Goal: Information Seeking & Learning: Check status

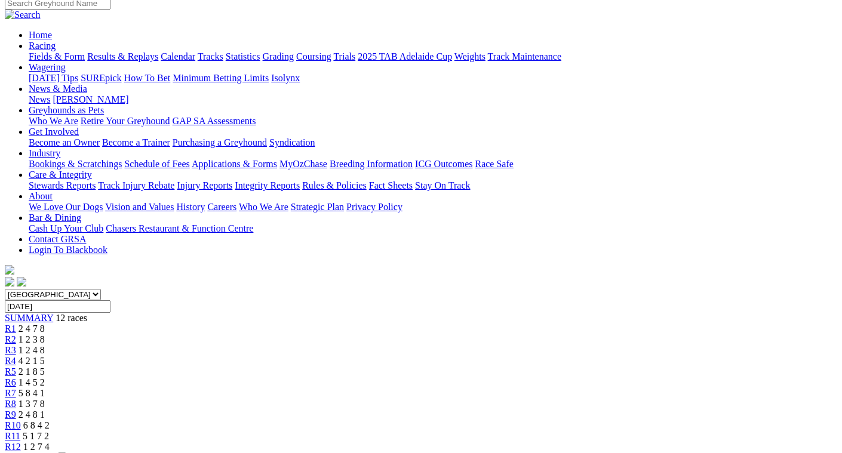
scroll to position [60, 0]
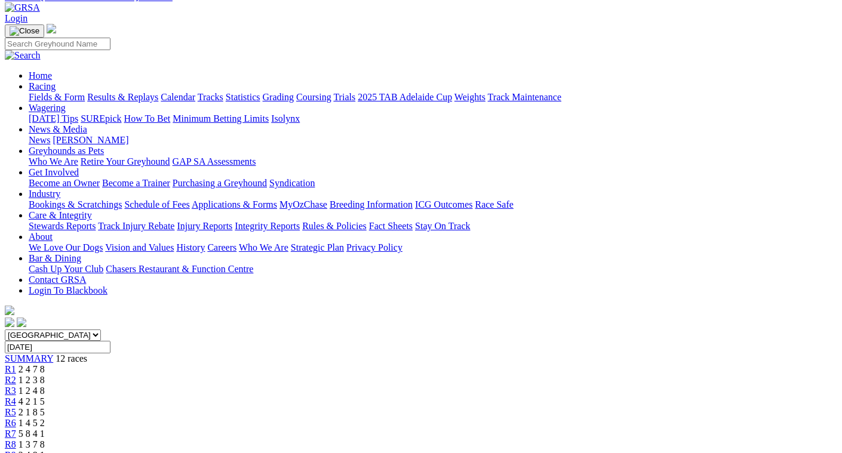
click at [600, 450] on div "R9 2 4 8 1" at bounding box center [421, 455] width 833 height 11
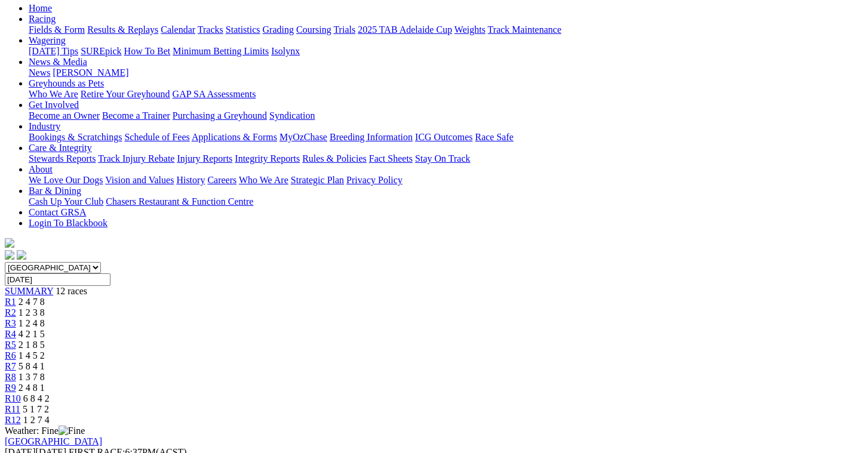
scroll to position [119, 0]
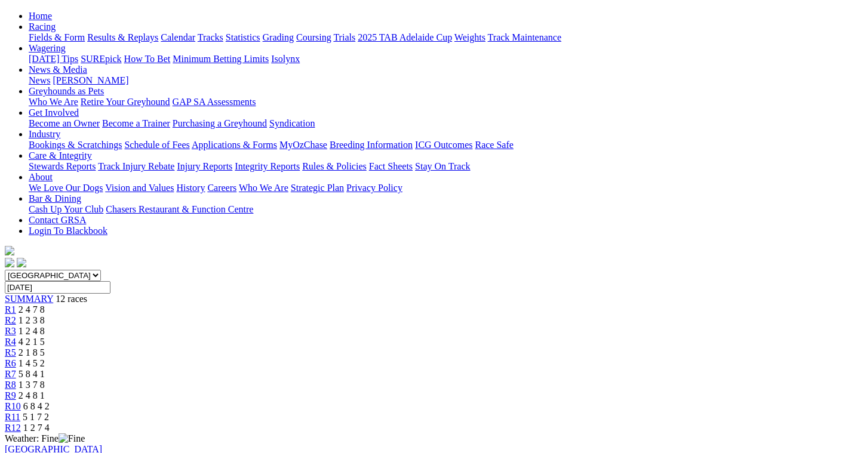
click at [50, 401] on span "6 8 4 2" at bounding box center [36, 406] width 26 height 10
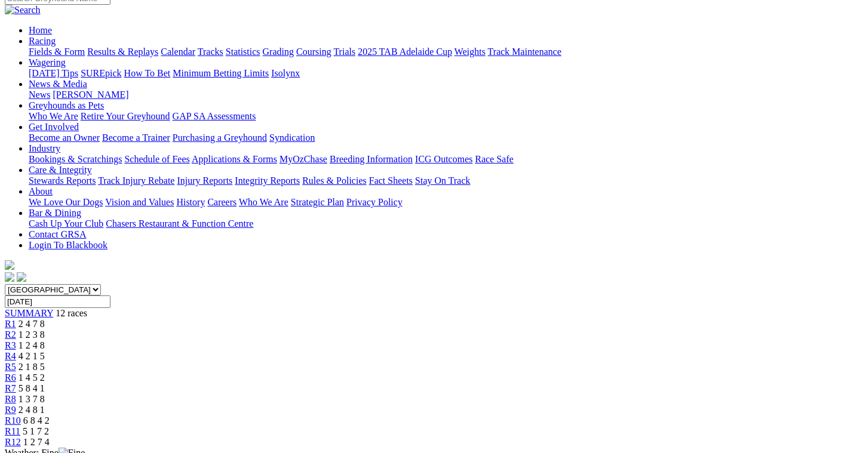
scroll to position [60, 0]
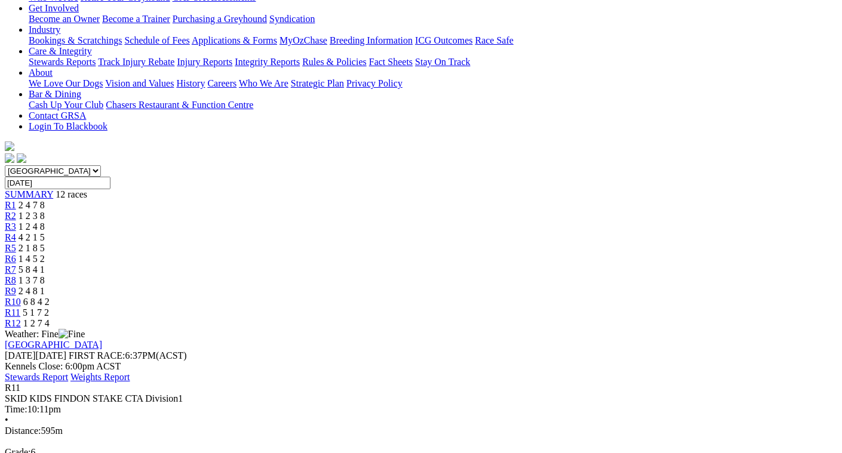
scroll to position [179, 0]
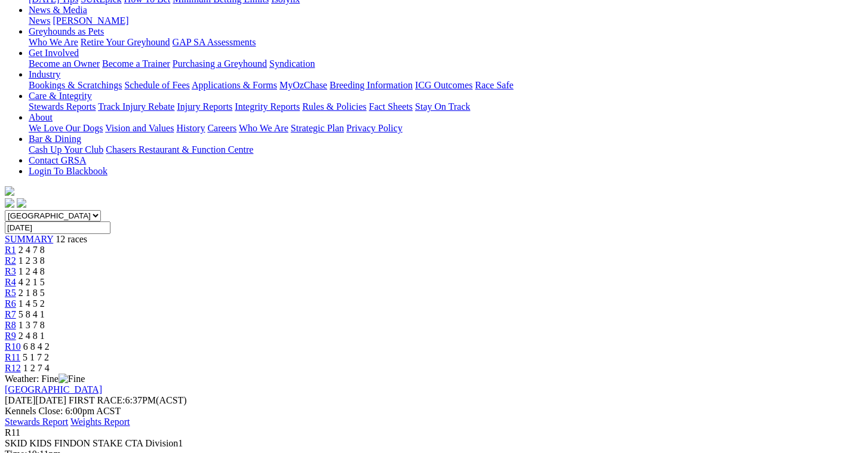
click at [50, 363] on span "1 2 7 4" at bounding box center [36, 368] width 26 height 10
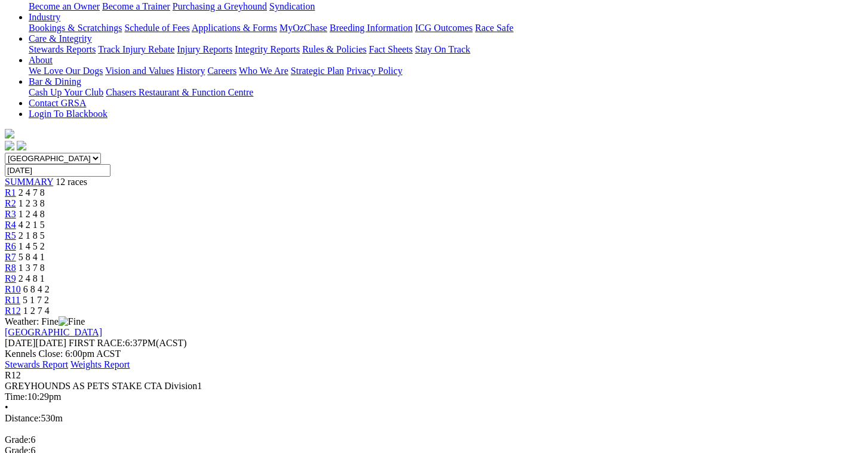
scroll to position [239, 0]
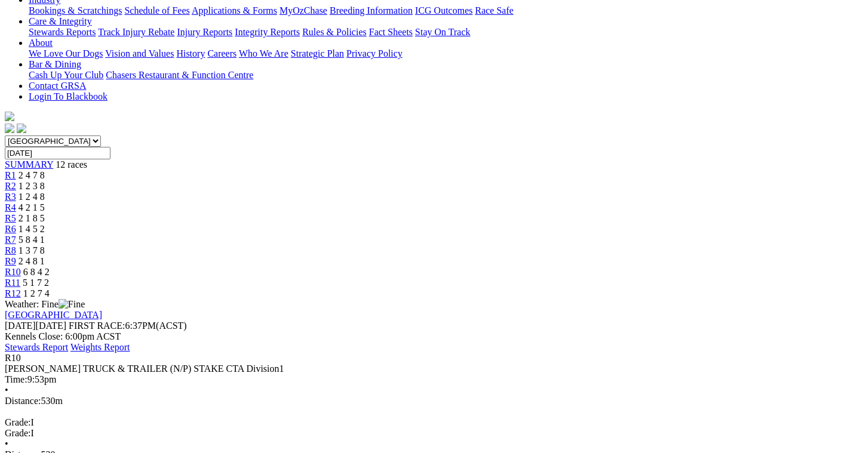
scroll to position [299, 0]
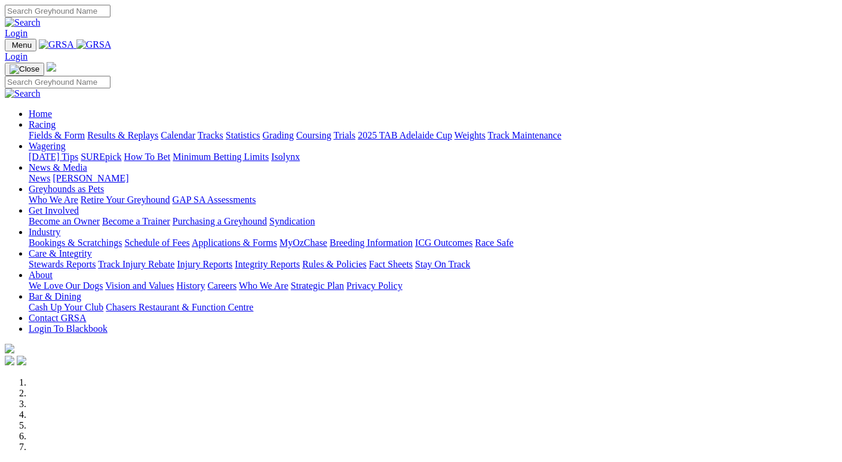
click at [87, 162] on link "News & Media" at bounding box center [58, 167] width 59 height 10
click at [50, 173] on link "News" at bounding box center [40, 178] width 22 height 10
